Goal: Purchase product/service

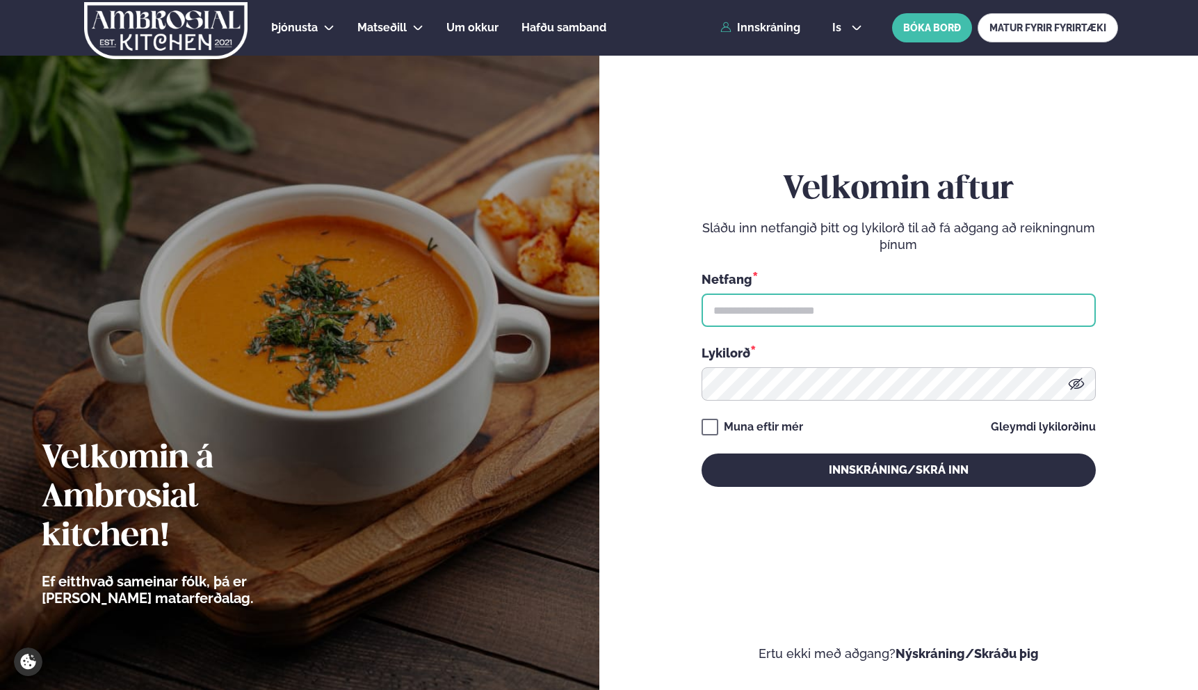
click at [824, 321] on input "text" at bounding box center [898, 309] width 394 height 33
type input "**********"
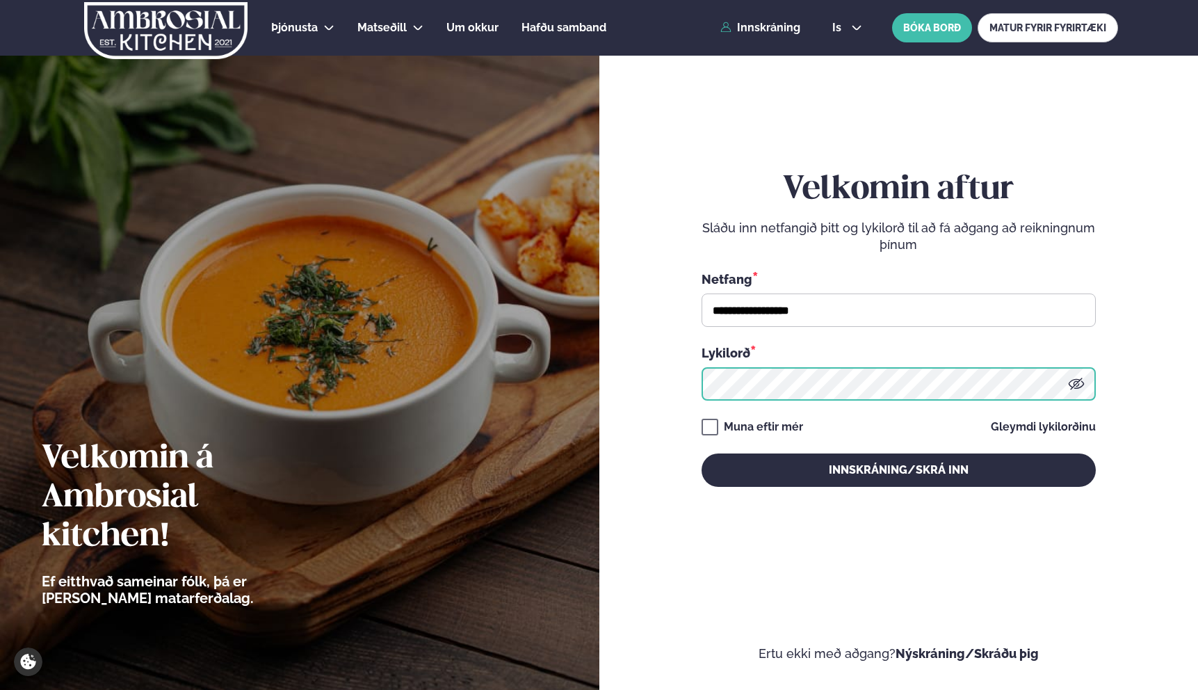
click at [701, 453] on button "Innskráning/Skrá inn" at bounding box center [898, 469] width 394 height 33
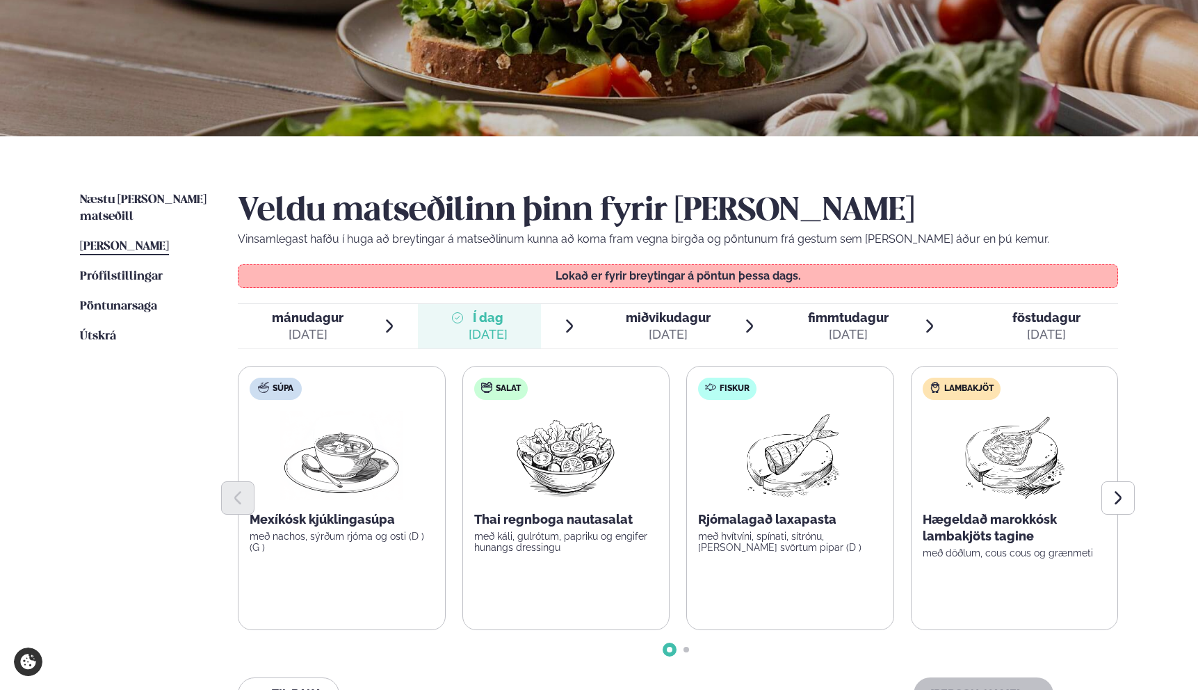
scroll to position [268, 0]
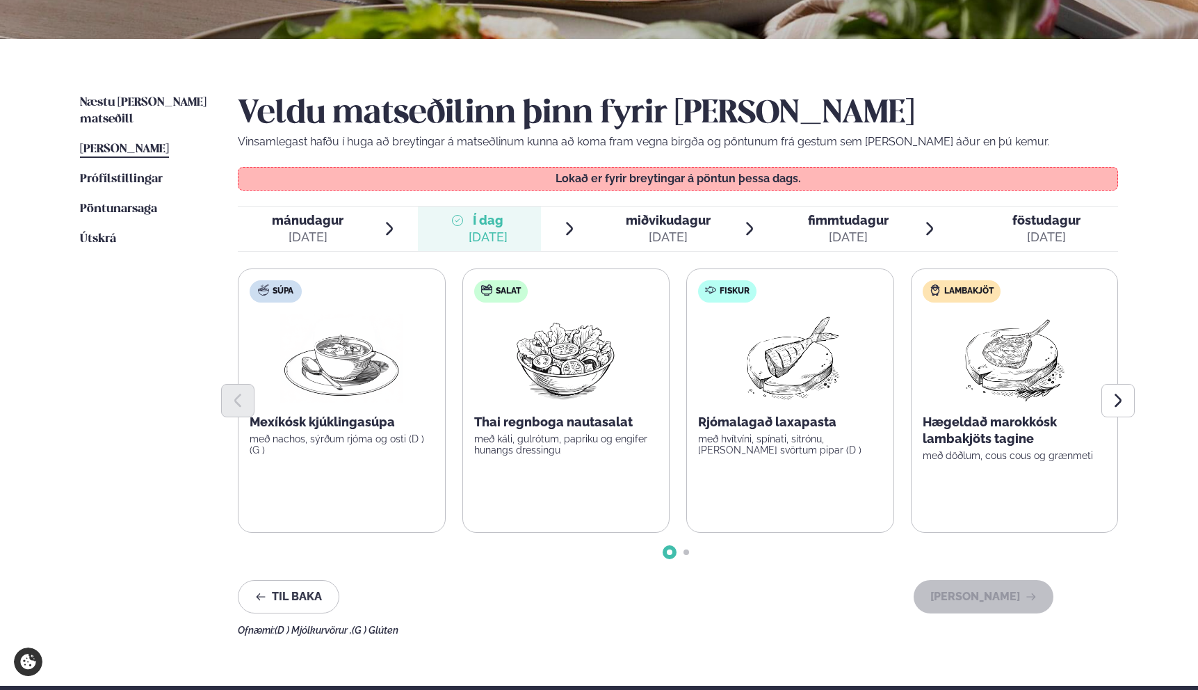
click at [676, 239] on div "[DATE]" at bounding box center [668, 237] width 85 height 17
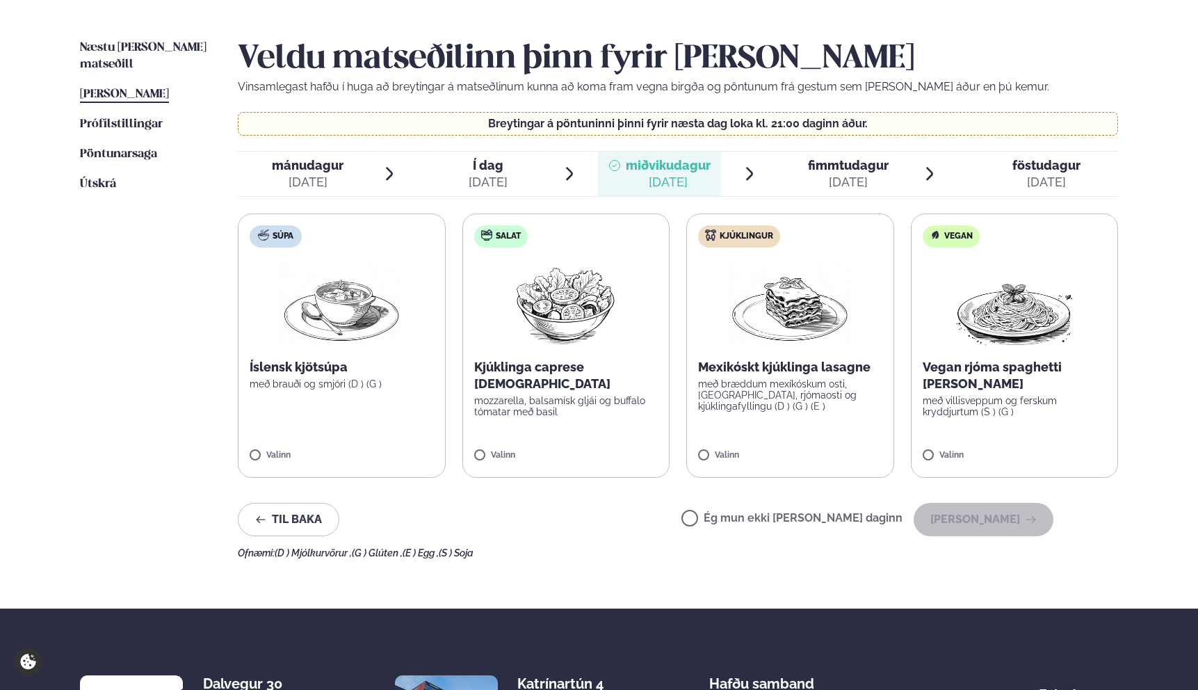
scroll to position [389, 0]
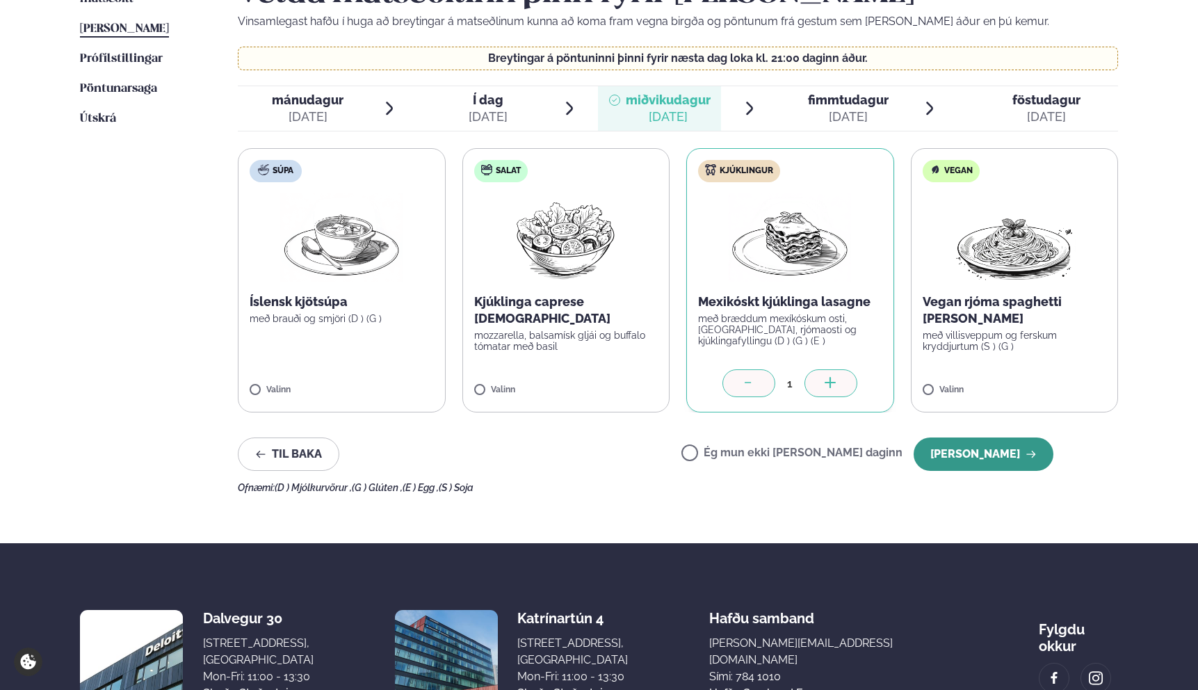
click at [966, 454] on button "[PERSON_NAME]" at bounding box center [983, 453] width 140 height 33
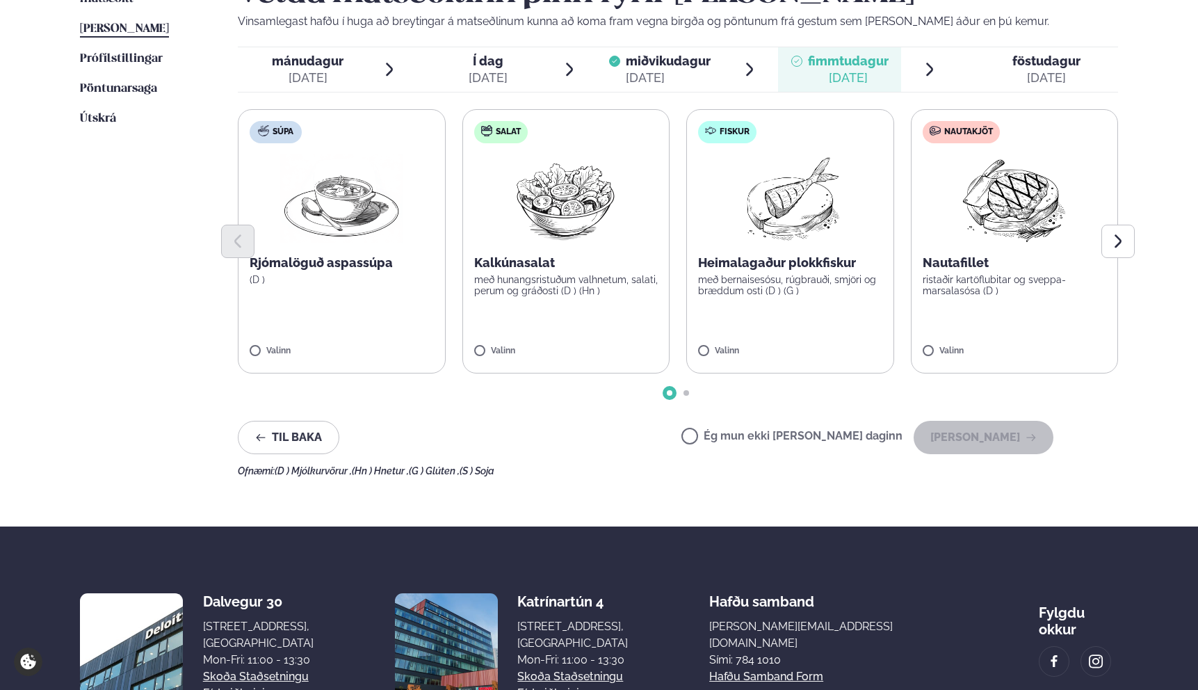
click at [944, 343] on label "Nautakjöt Nautafillet ristaðir kartöflubitar og sveppa- marsalasósa (D ) Valinn" at bounding box center [1015, 241] width 208 height 264
click at [953, 443] on button "[PERSON_NAME]" at bounding box center [983, 437] width 140 height 33
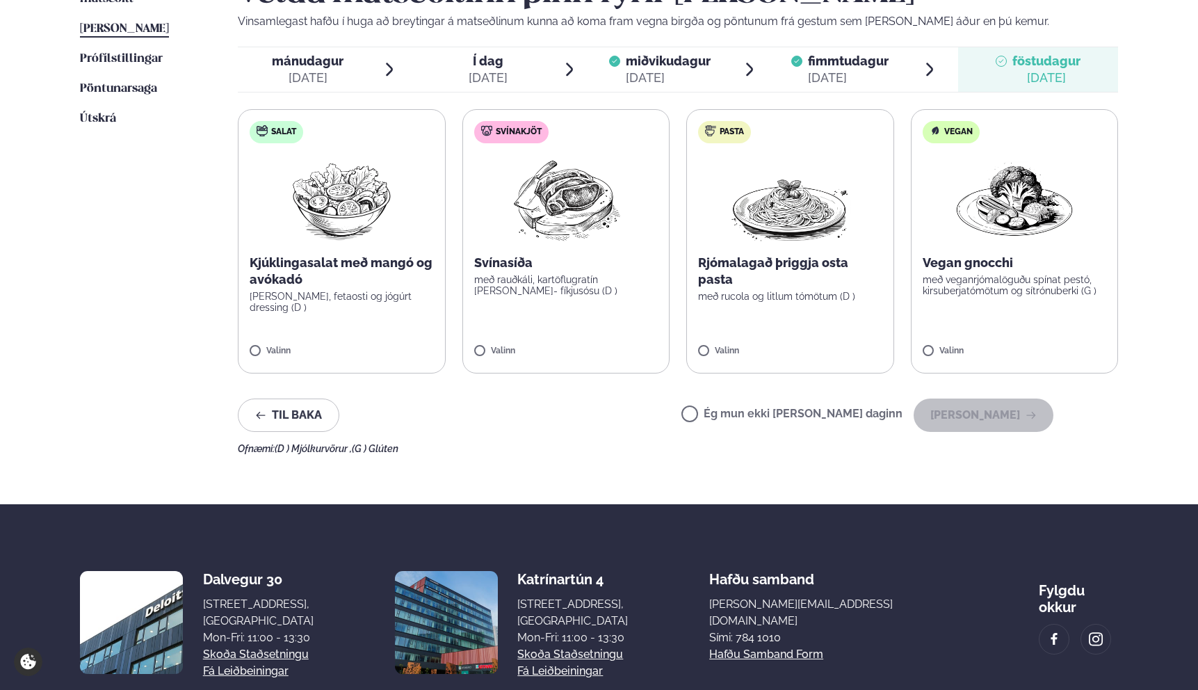
scroll to position [357, 0]
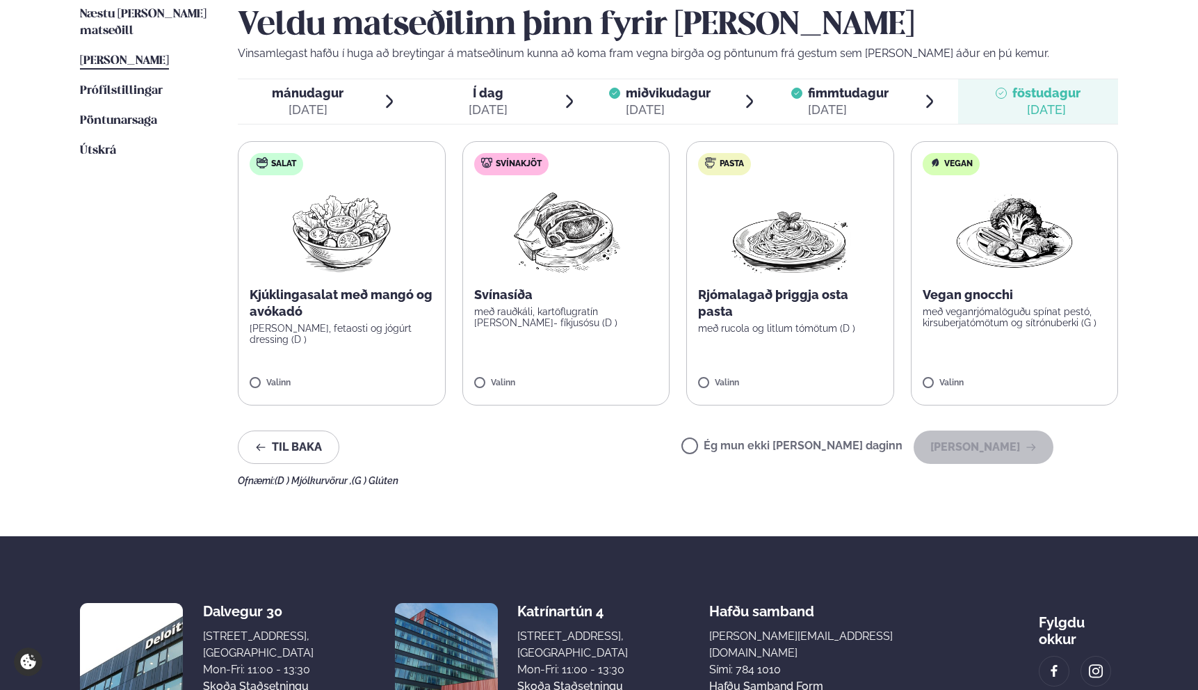
click at [644, 348] on label "Svínakjöt Svínasíða með rauðkáli, kartöflugratín [PERSON_NAME]- fíkjusósu (D ) …" at bounding box center [566, 273] width 208 height 264
click at [982, 448] on button "[PERSON_NAME]" at bounding box center [983, 446] width 140 height 33
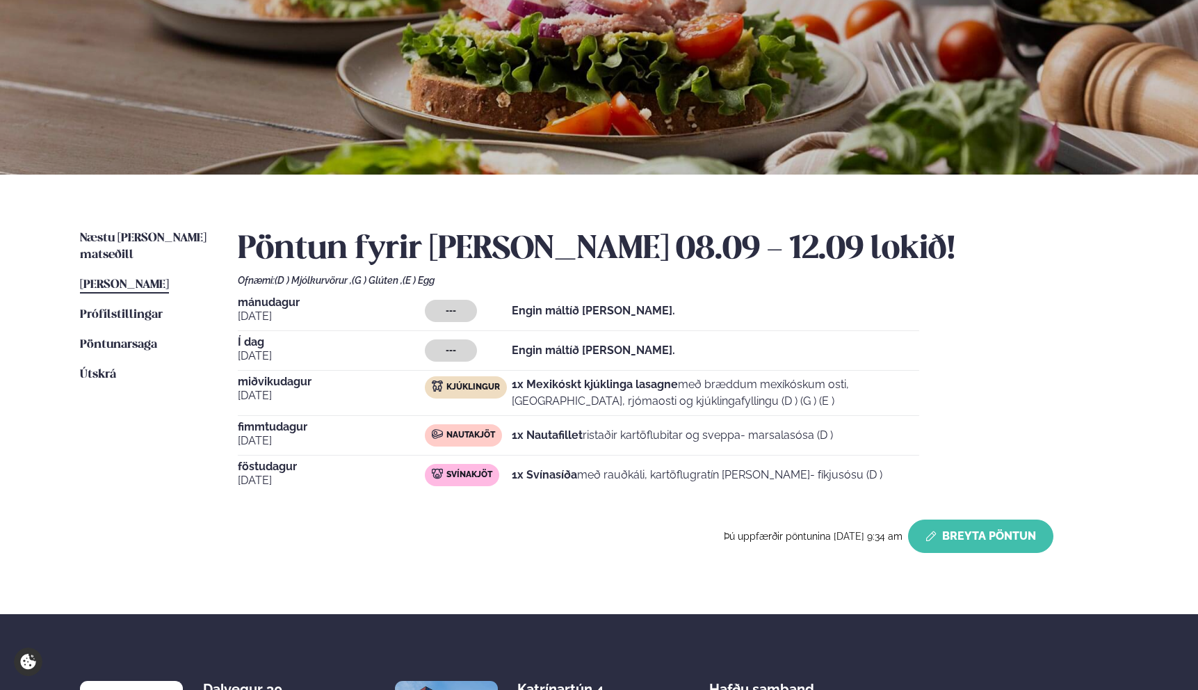
scroll to position [0, 0]
